Goal: Task Accomplishment & Management: Manage account settings

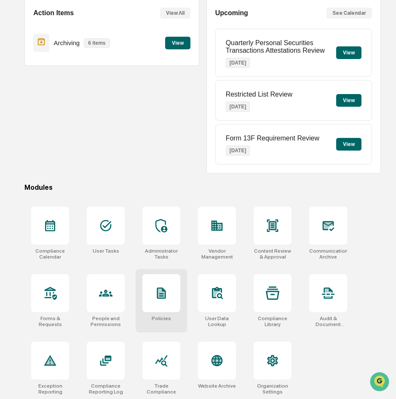
scroll to position [84, 0]
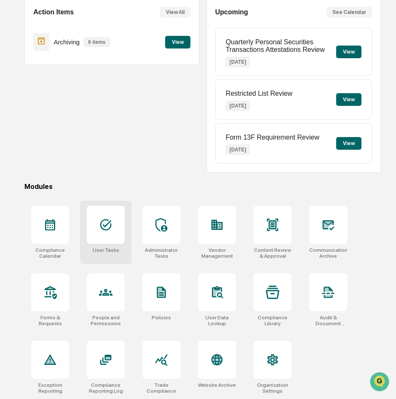
click at [107, 241] on div at bounding box center [106, 225] width 38 height 38
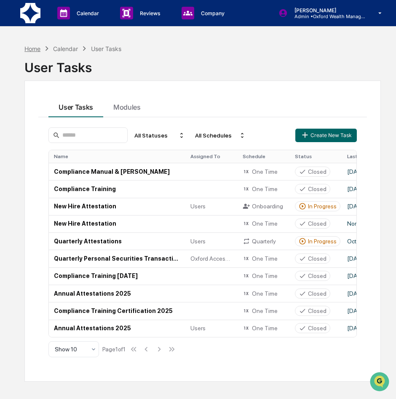
click at [30, 47] on div "Home" at bounding box center [32, 48] width 16 height 7
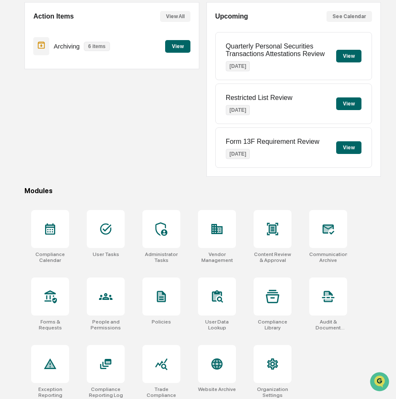
scroll to position [84, 0]
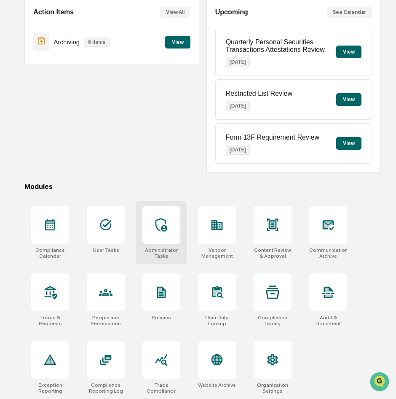
click at [162, 220] on icon at bounding box center [161, 224] width 13 height 13
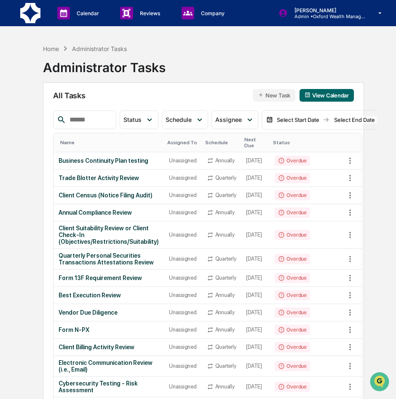
click at [27, 219] on div "Home Administrator Tasks Administrator Tasks All Tasks New Task View Calendar S…" at bounding box center [198, 366] width 356 height 653
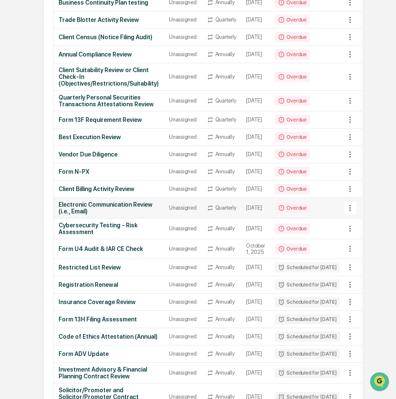
scroll to position [166, 0]
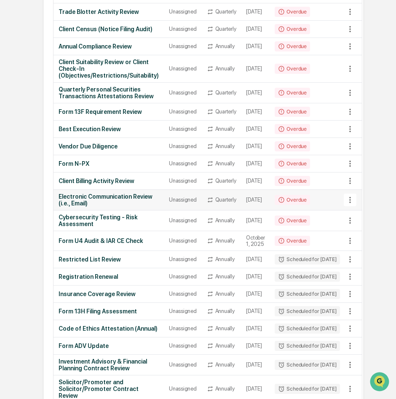
click at [355, 204] on icon at bounding box center [349, 199] width 9 height 9
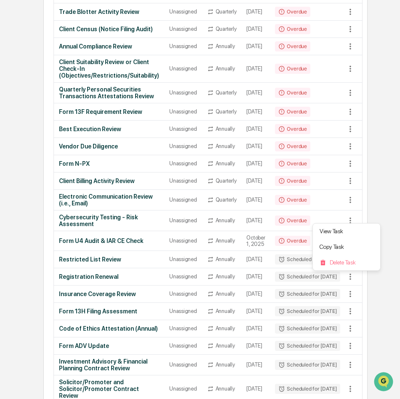
click at [75, 216] on div at bounding box center [200, 199] width 400 height 399
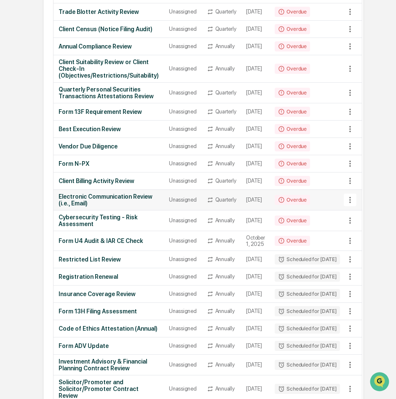
click at [86, 206] on div "Electronic Communication Review (i.e., Email)" at bounding box center [109, 199] width 100 height 13
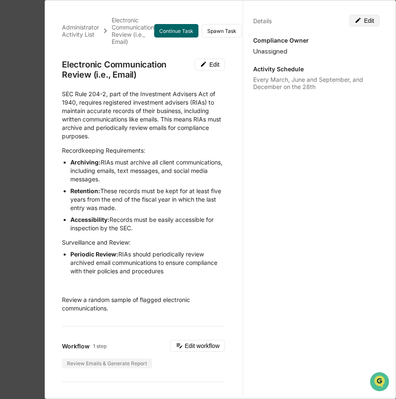
click at [350, 21] on button "Edit" at bounding box center [364, 21] width 30 height 12
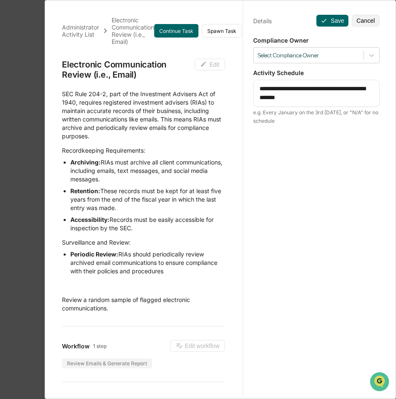
drag, startPoint x: 309, startPoint y: 97, endPoint x: 226, endPoint y: 81, distance: 84.9
click at [226, 81] on div "Administrator Activity List Electronic Communication Review (i.e., Email) Conti…" at bounding box center [220, 197] width 339 height 399
paste textarea
type textarea "**********"
click at [322, 25] on button "Save" at bounding box center [332, 21] width 32 height 12
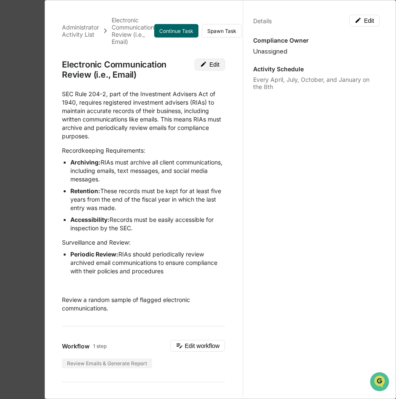
click at [201, 63] on icon at bounding box center [203, 64] width 5 height 5
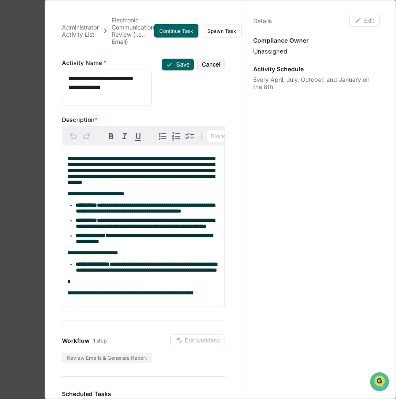
drag, startPoint x: 105, startPoint y: 97, endPoint x: 38, endPoint y: 73, distance: 71.4
click at [38, 73] on div "**********" at bounding box center [198, 199] width 396 height 399
paste textarea
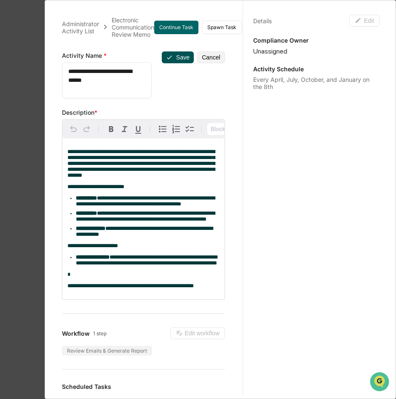
type textarea "**********"
click at [170, 55] on button "Save" at bounding box center [178, 57] width 32 height 12
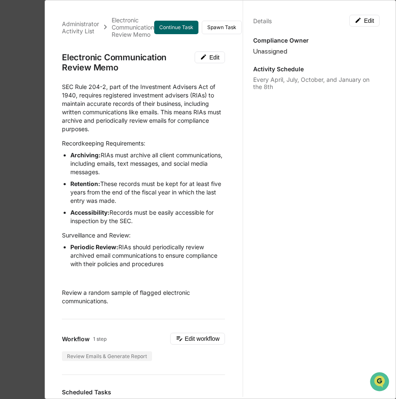
click at [28, 124] on div "Administrator Activity List Electronic Communication Review Memo Continue Task …" at bounding box center [198, 199] width 396 height 399
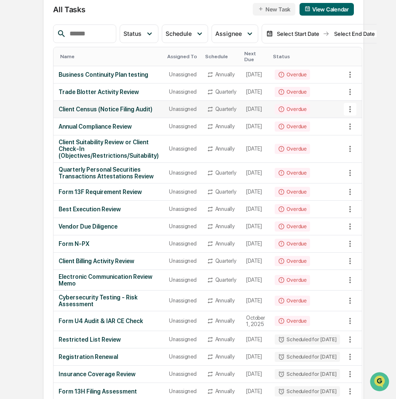
scroll to position [0, 0]
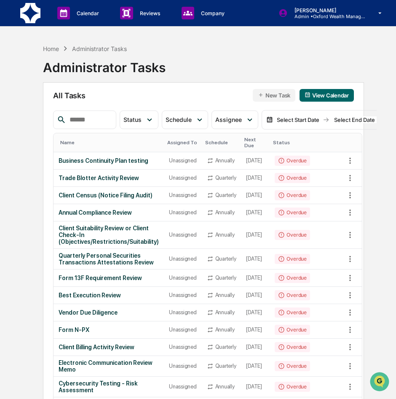
drag, startPoint x: 26, startPoint y: 180, endPoint x: 22, endPoint y: 160, distance: 20.2
click at [23, 162] on div "Home Administrator Tasks Administrator Tasks All Tasks New Task View Calendar S…" at bounding box center [198, 366] width 356 height 653
click at [20, 164] on div "Home Administrator Tasks Administrator Tasks All Tasks New Task View Calendar S…" at bounding box center [198, 366] width 356 height 653
drag, startPoint x: 20, startPoint y: 164, endPoint x: 228, endPoint y: 69, distance: 229.2
click at [228, 69] on div "Home Administrator Tasks Administrator Tasks" at bounding box center [203, 61] width 321 height 42
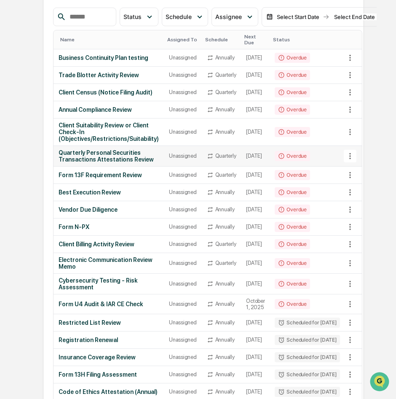
scroll to position [126, 0]
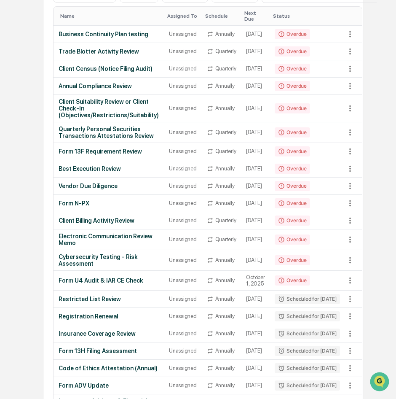
click at [25, 131] on div "Home Administrator Tasks Administrator Tasks All Tasks New Task View Calendar S…" at bounding box center [198, 240] width 356 height 653
